Goal: Find contact information: Find contact information

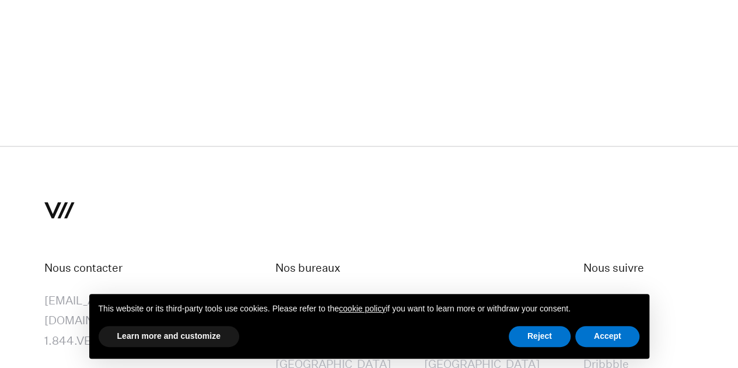
scroll to position [7936, 0]
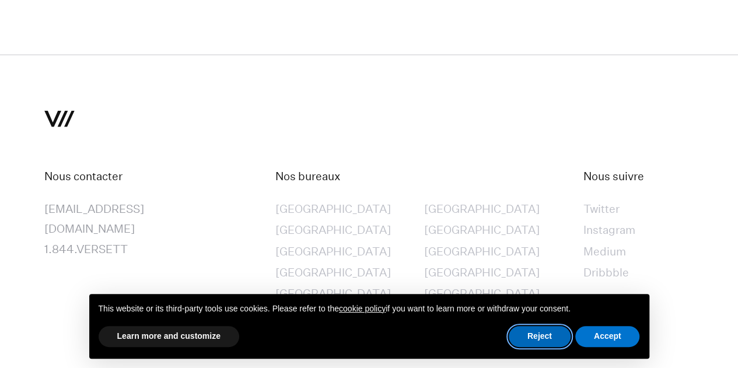
click at [550, 337] on button "Reject" at bounding box center [540, 336] width 62 height 21
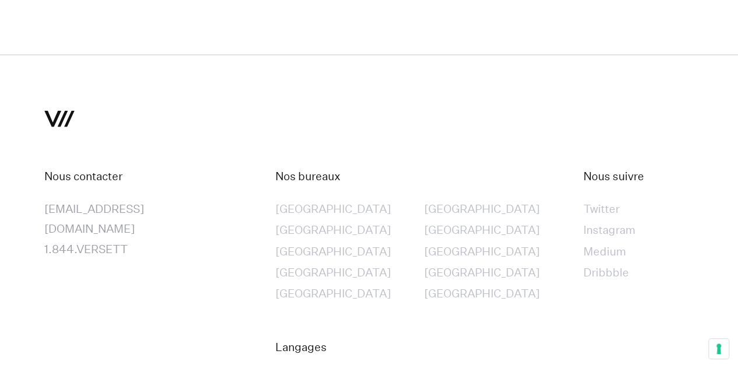
click at [303, 263] on div "[GEOGRAPHIC_DATA]" at bounding box center [333, 273] width 116 height 20
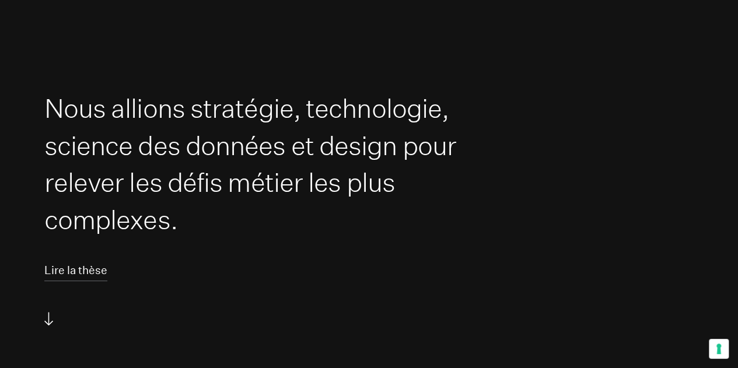
scroll to position [0, 0]
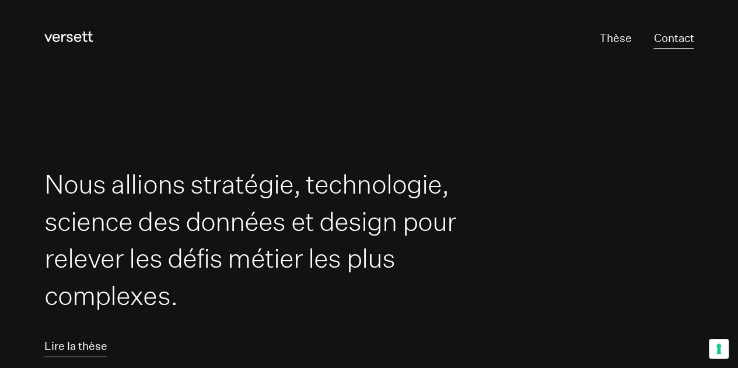
click at [673, 33] on link "Contact" at bounding box center [673, 38] width 40 height 21
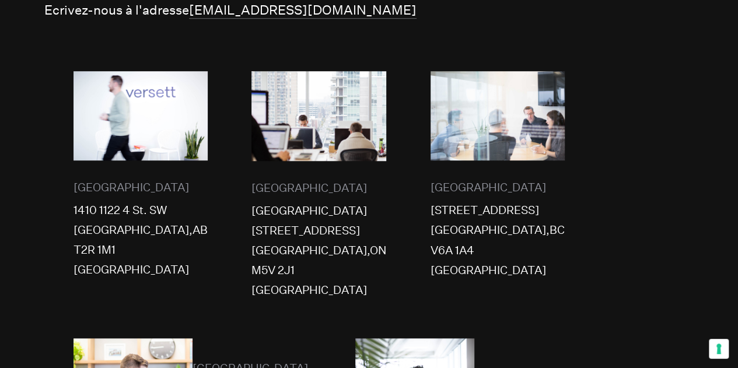
scroll to position [424, 0]
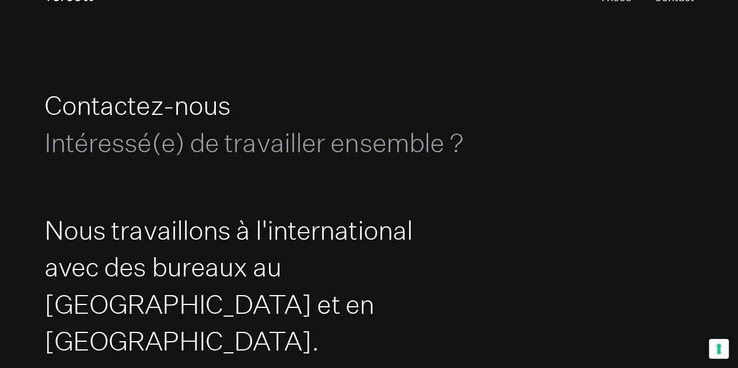
scroll to position [0, 0]
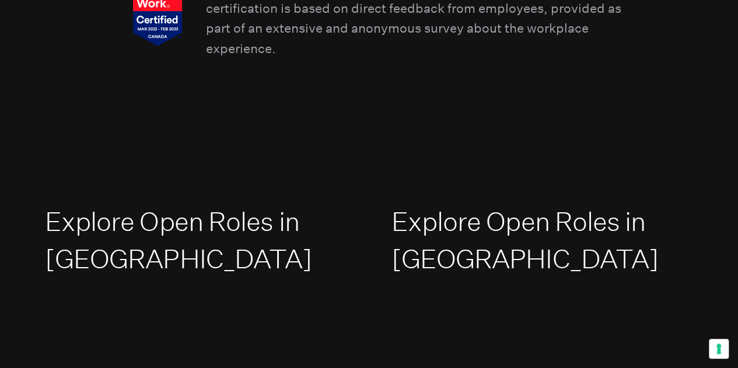
scroll to position [1514, 0]
click at [434, 224] on link "Explore Open Roles in Europe" at bounding box center [525, 241] width 268 height 69
